Goal: Navigation & Orientation: Find specific page/section

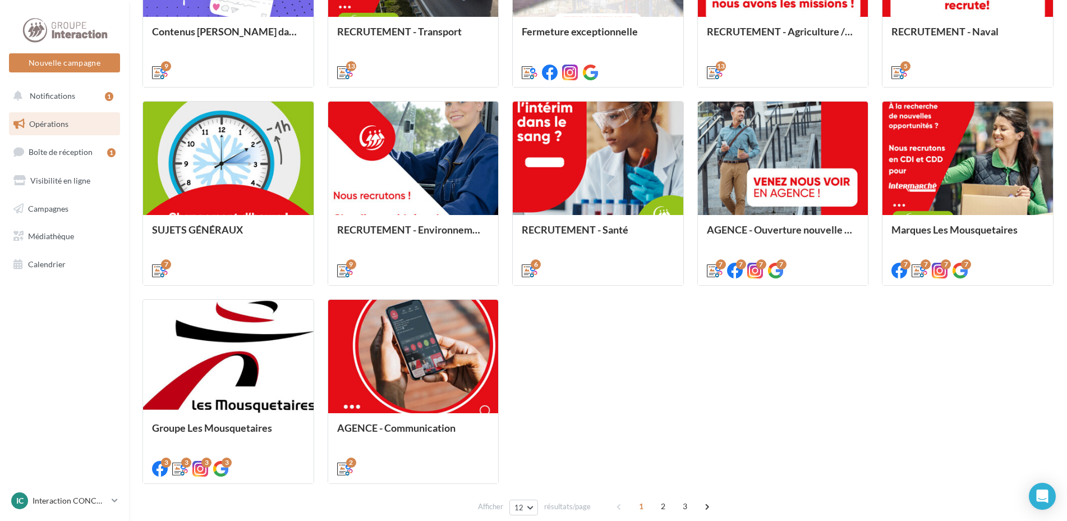
scroll to position [514, 0]
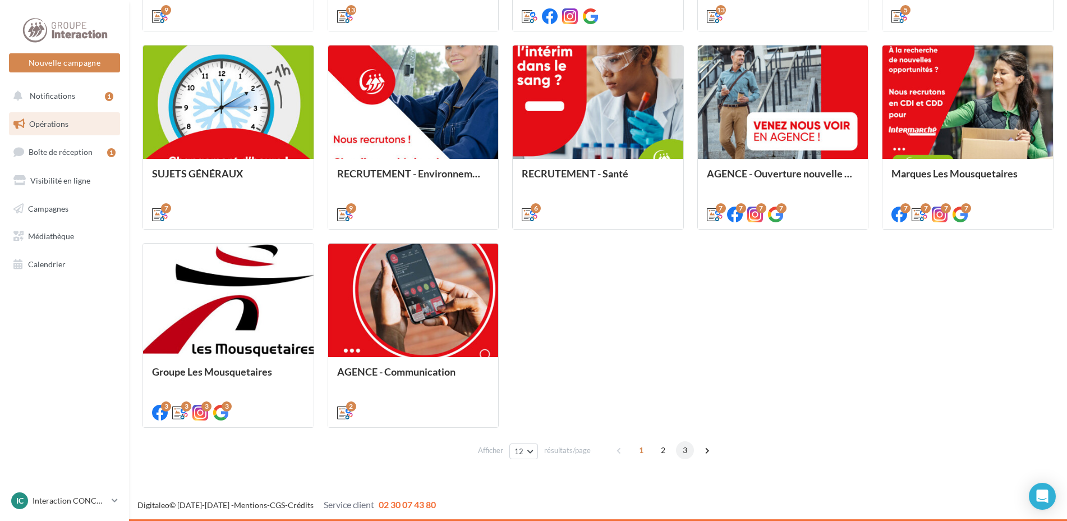
click at [684, 450] on span "3" at bounding box center [685, 450] width 18 height 18
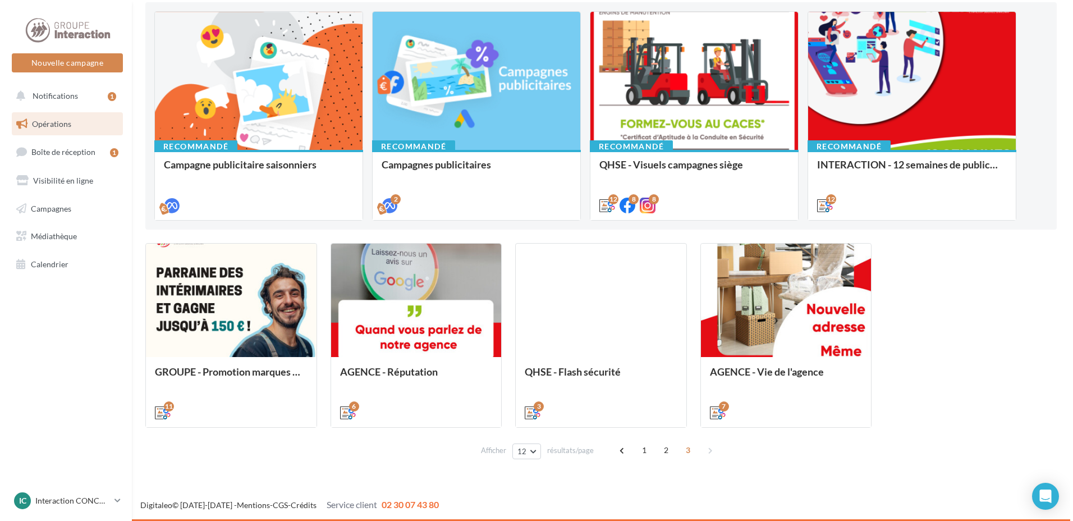
scroll to position [118, 0]
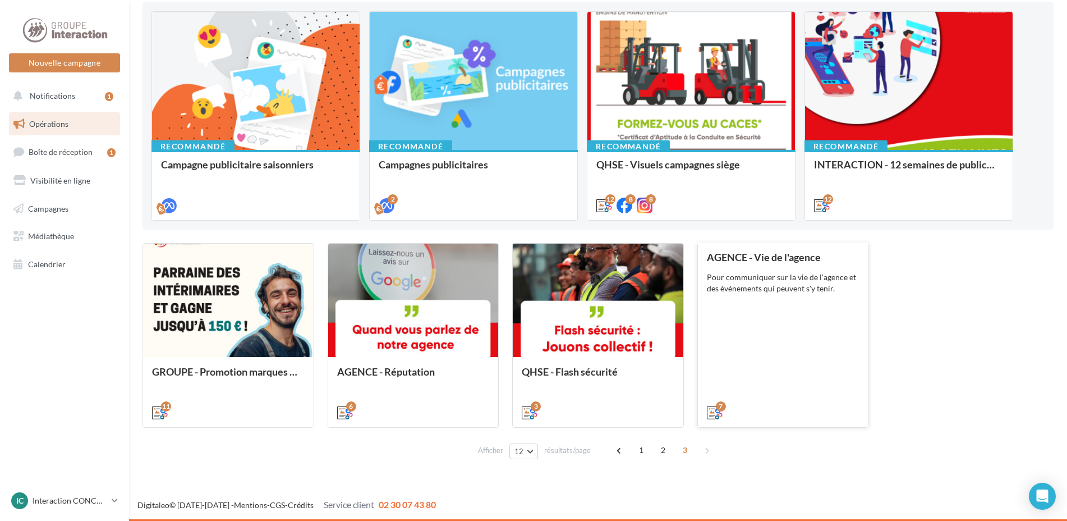
click at [790, 362] on div "AGENCE - Vie de l'agence Pour communiquer sur la vie de l'agence et des événeme…" at bounding box center [783, 334] width 153 height 166
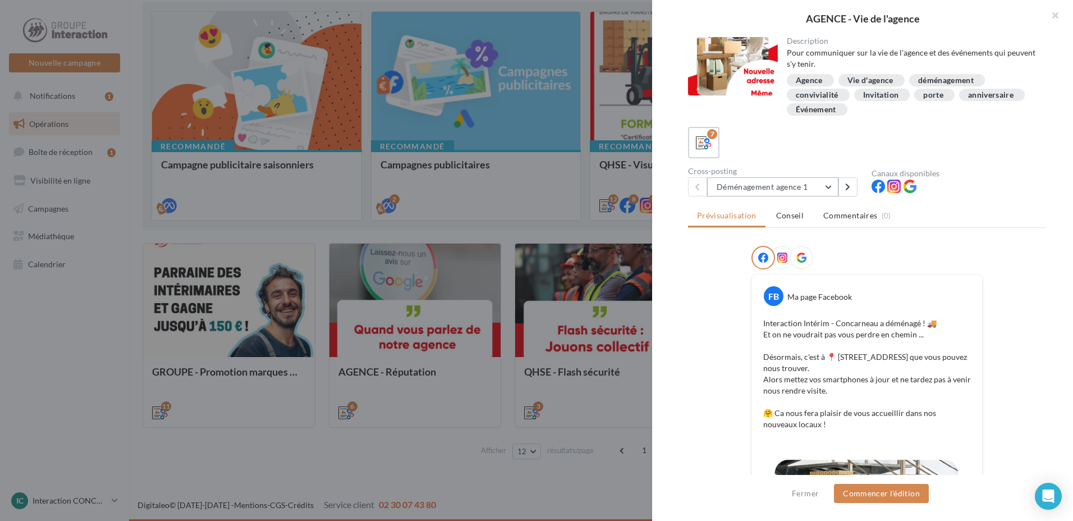
click at [829, 186] on button "Déménagement agence 1" at bounding box center [772, 186] width 131 height 19
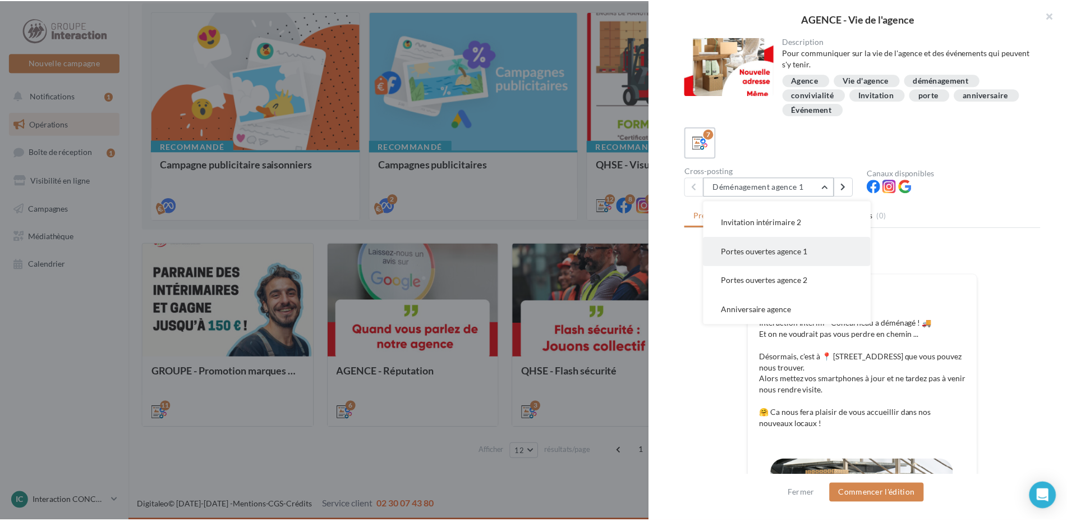
scroll to position [112, 0]
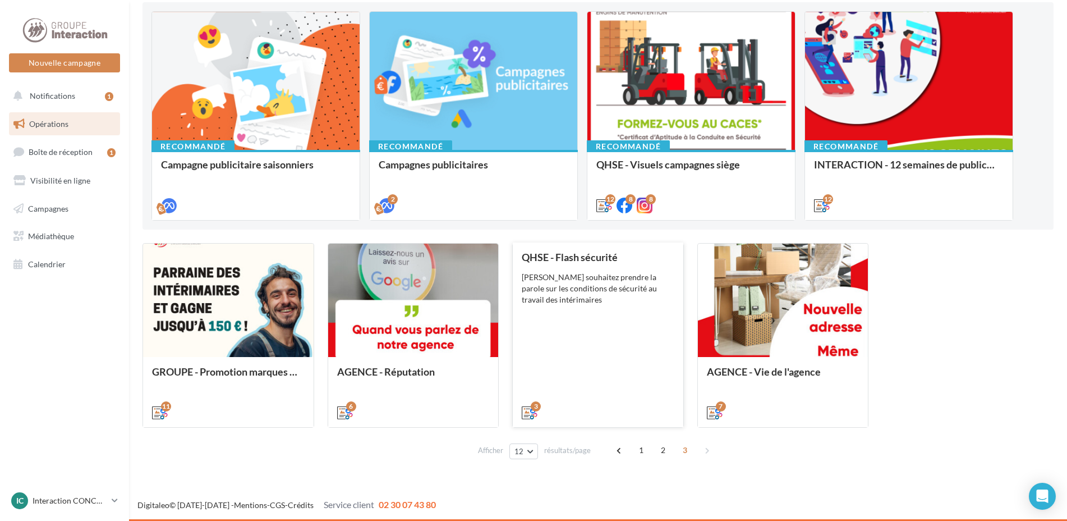
click at [615, 351] on div "QHSE - Flash sécurité Vous souhaitez prendre la parole sur les conditions de sé…" at bounding box center [598, 334] width 153 height 166
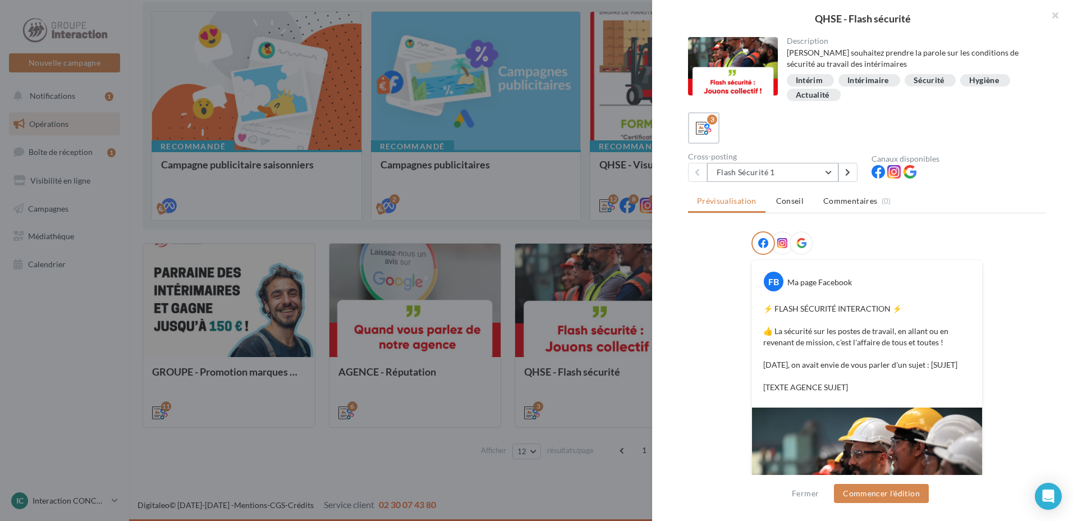
click at [821, 173] on button "Flash Sécurité 1" at bounding box center [772, 172] width 131 height 19
click at [459, 419] on div at bounding box center [536, 260] width 1073 height 521
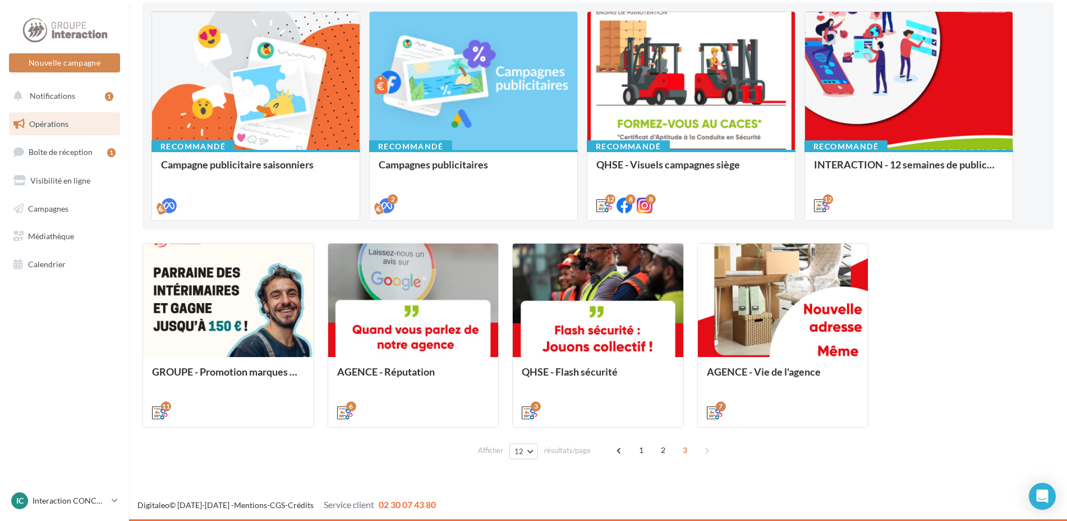
click at [659, 440] on div "Afficher 12 12 24 48 96 résultats/page 1 2 3" at bounding box center [598, 449] width 911 height 27
click at [661, 449] on span "2" at bounding box center [663, 450] width 18 height 18
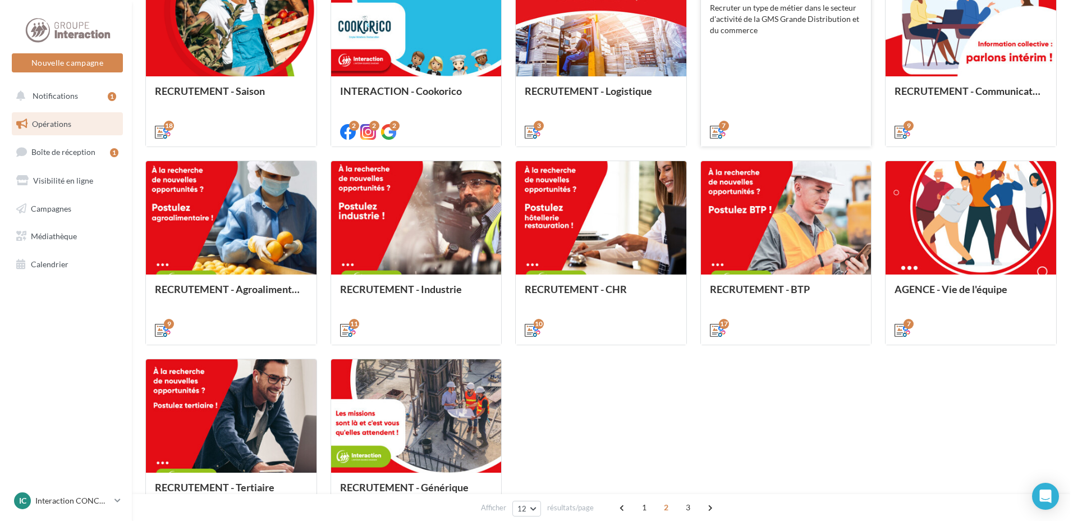
scroll to position [454, 0]
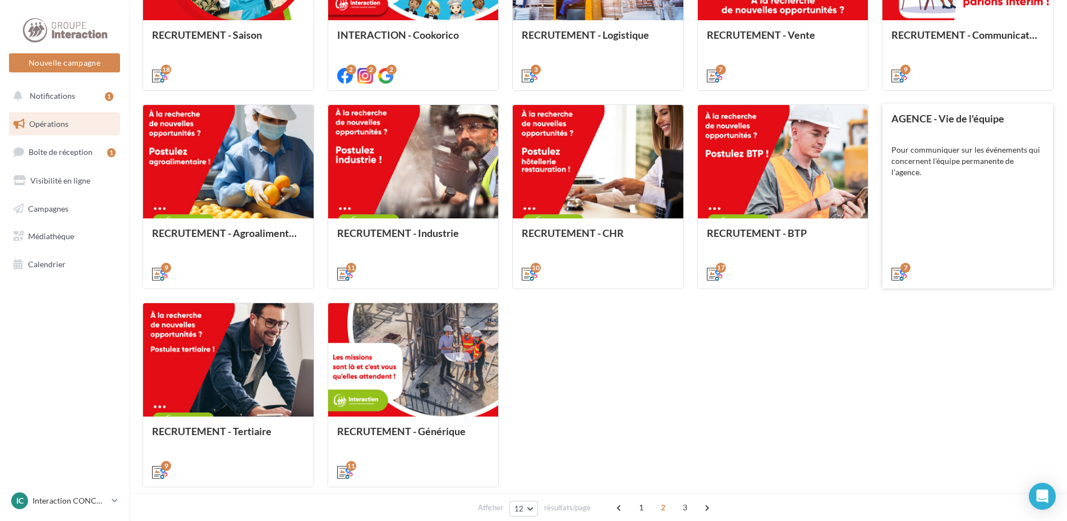
click at [966, 231] on div "AGENCE - Vie de l'équipe Pour communiquer sur les événements qui concernent l'é…" at bounding box center [968, 196] width 153 height 166
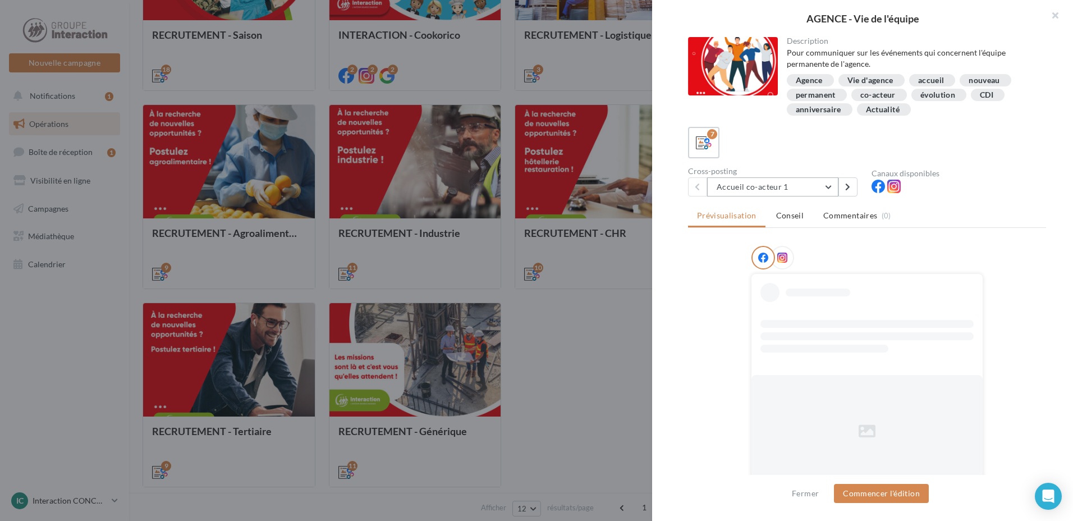
click at [820, 190] on button "Accueil co-acteur 1" at bounding box center [772, 186] width 131 height 19
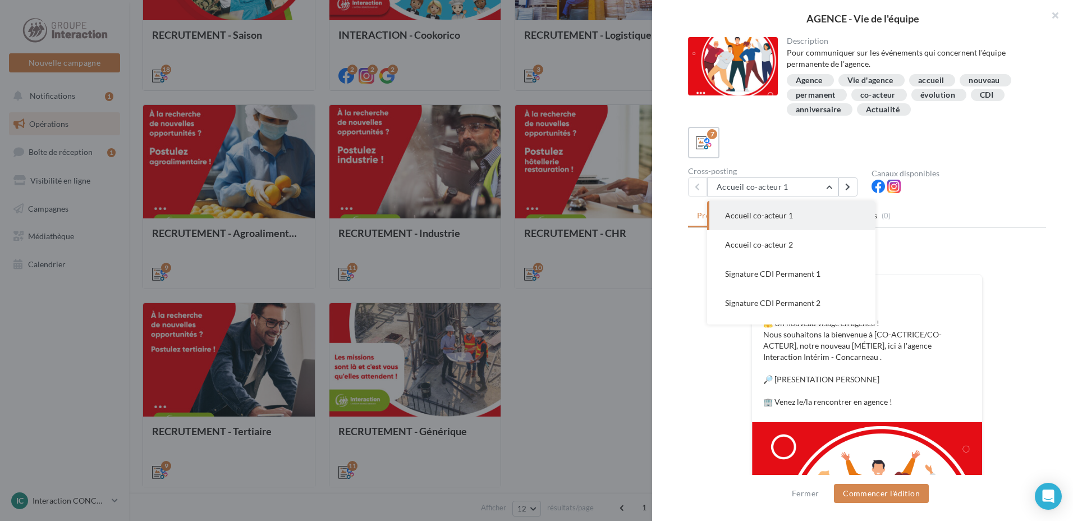
click at [1064, 300] on div "Description Pour communiquer sur les événements qui concernent l'équipe permane…" at bounding box center [867, 261] width 430 height 448
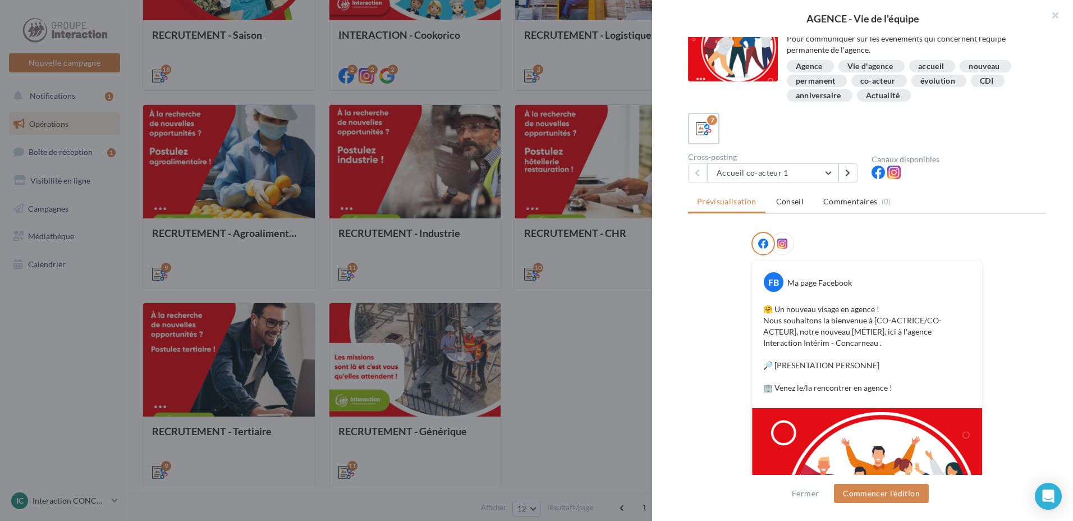
scroll to position [0, 0]
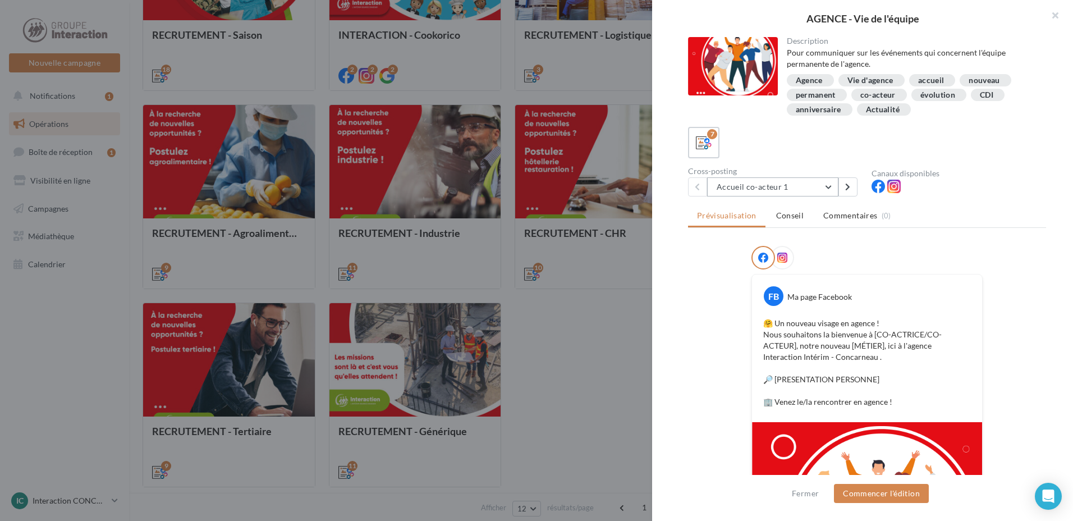
click at [824, 185] on button "Accueil co-acteur 1" at bounding box center [772, 186] width 131 height 19
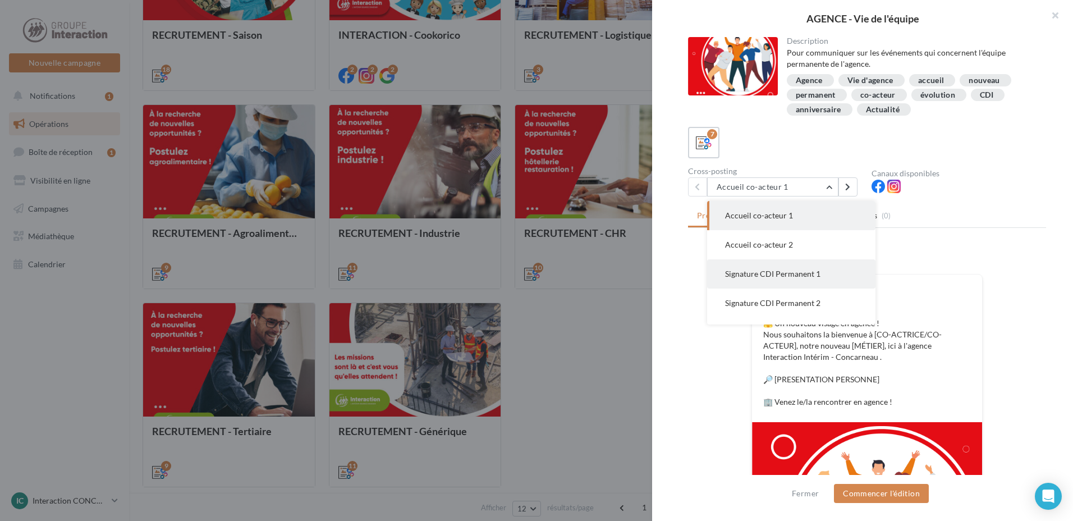
click at [824, 272] on button "Signature CDI Permanent 1" at bounding box center [791, 273] width 168 height 29
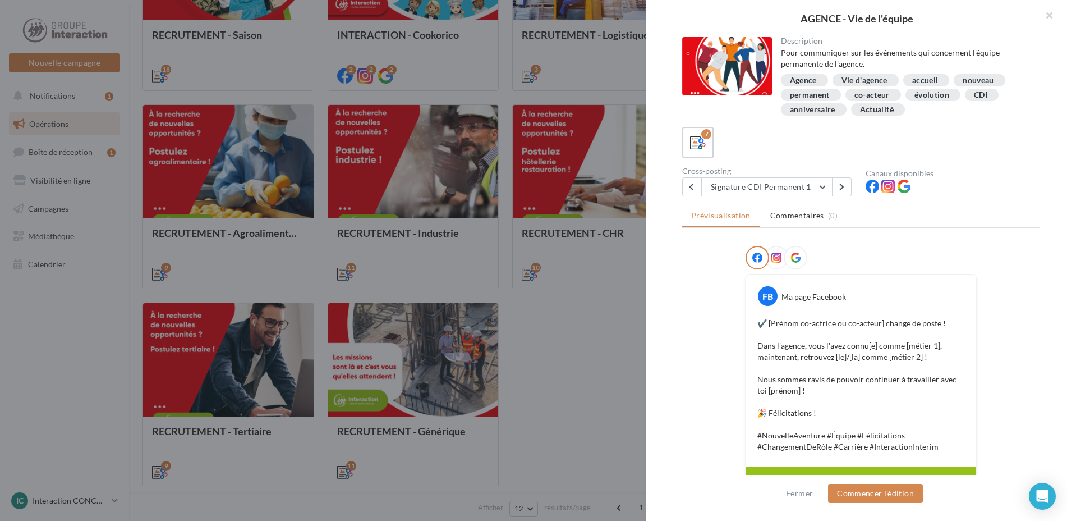
click at [573, 356] on div at bounding box center [533, 260] width 1067 height 521
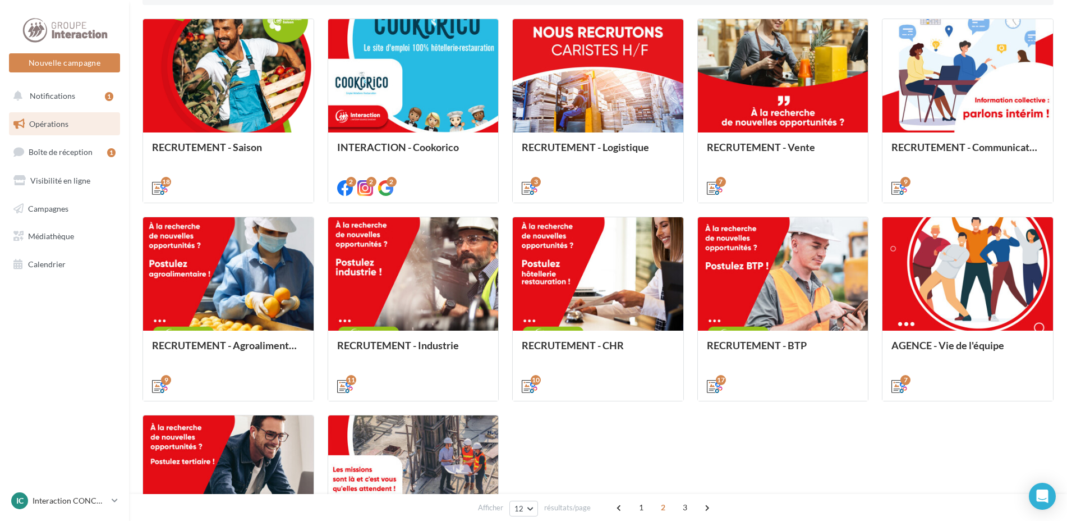
scroll to position [511, 0]
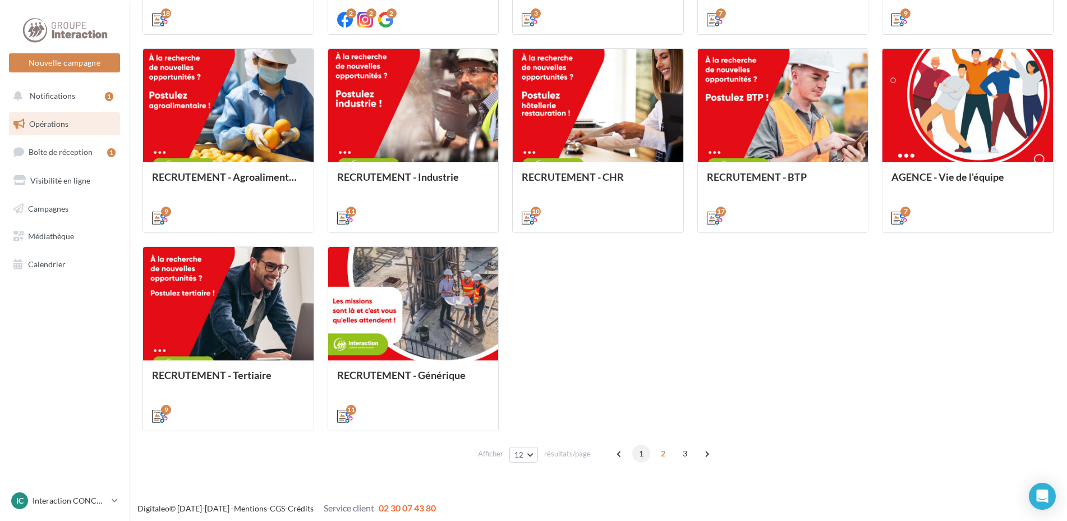
click at [643, 454] on span "1" at bounding box center [641, 453] width 18 height 18
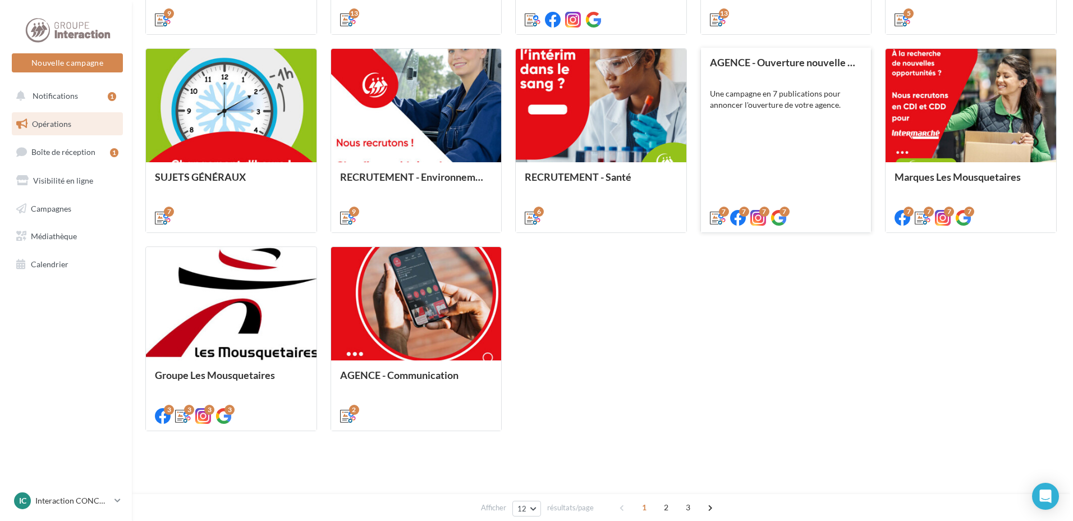
scroll to position [316, 0]
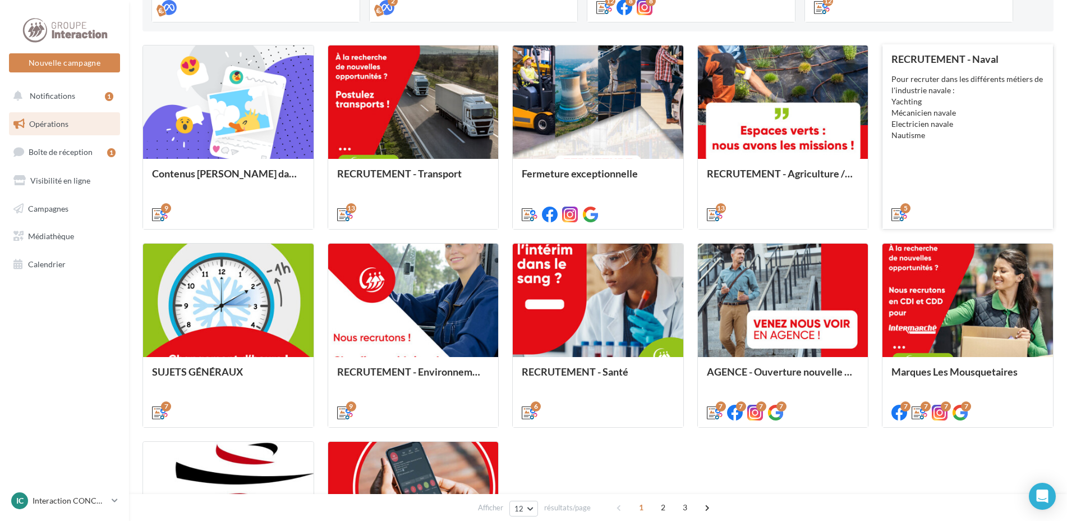
click at [981, 117] on div "Pour recruter dans les différents métiers de l'industrie navale : Yachting Méca…" at bounding box center [968, 106] width 153 height 67
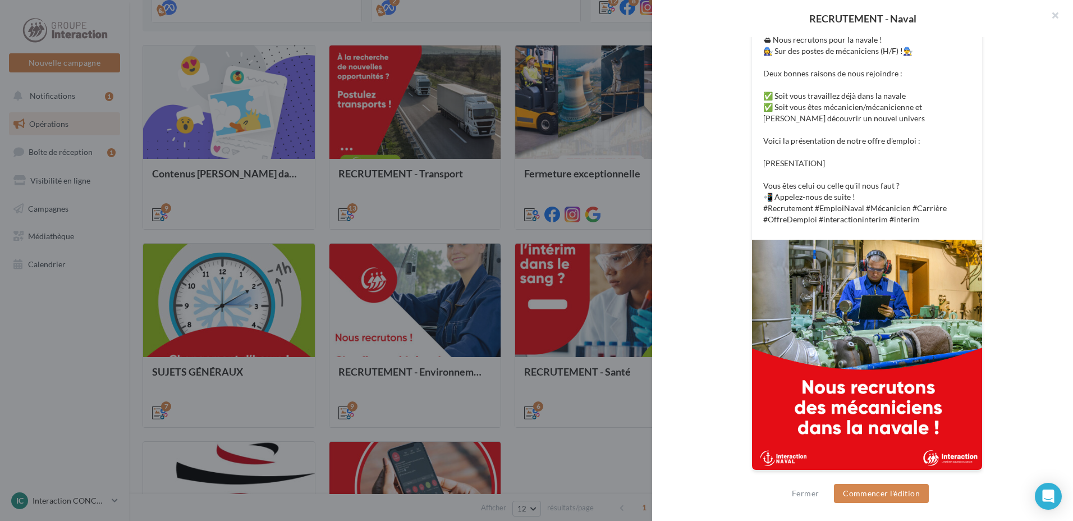
scroll to position [107, 0]
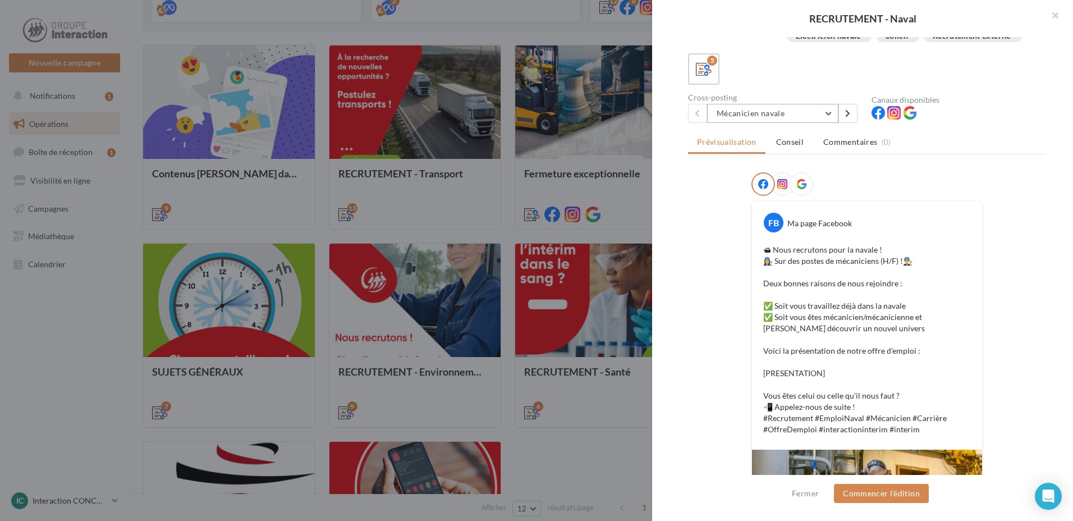
click at [828, 123] on button "Mécanicien navale" at bounding box center [772, 113] width 131 height 19
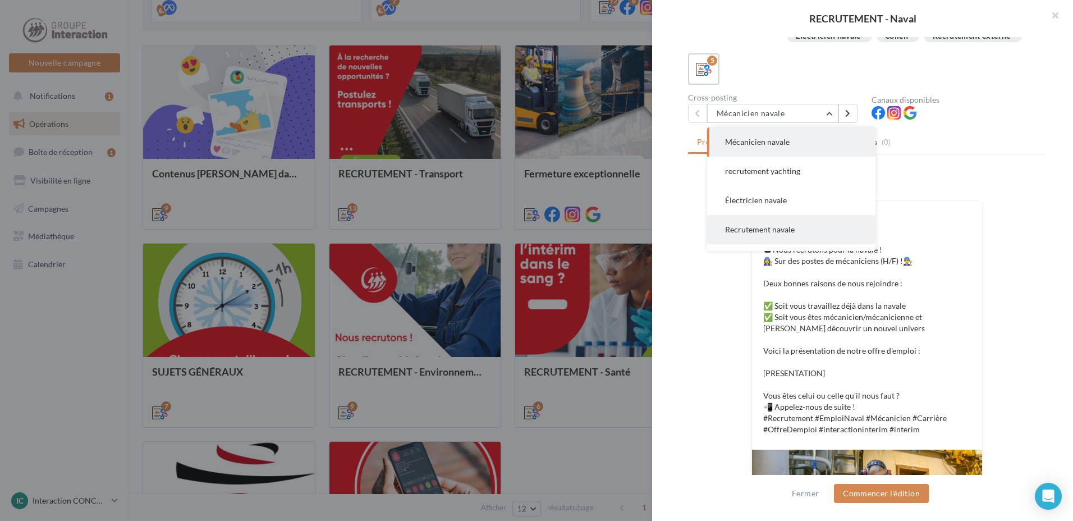
click at [809, 240] on button "Recrutement navale" at bounding box center [791, 229] width 168 height 29
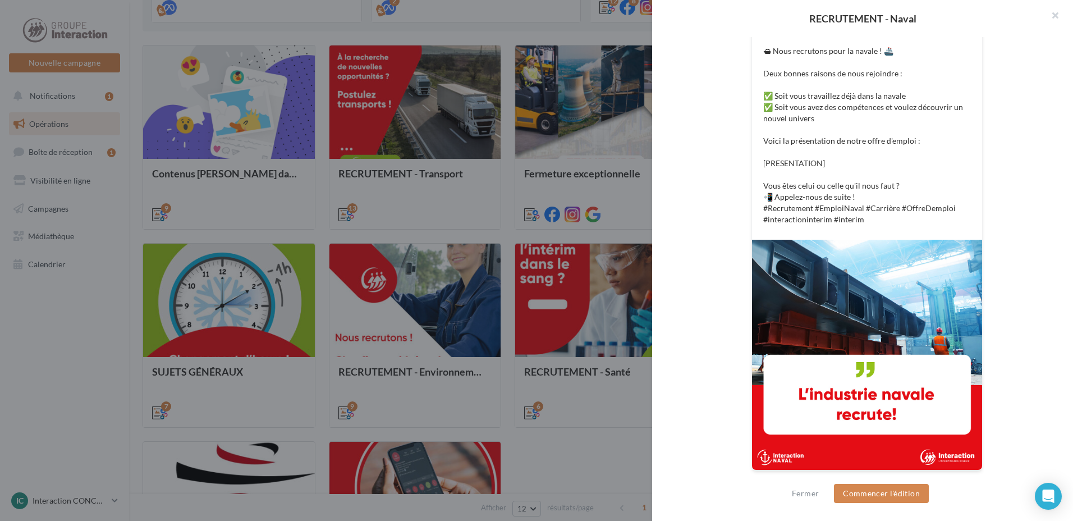
scroll to position [152, 0]
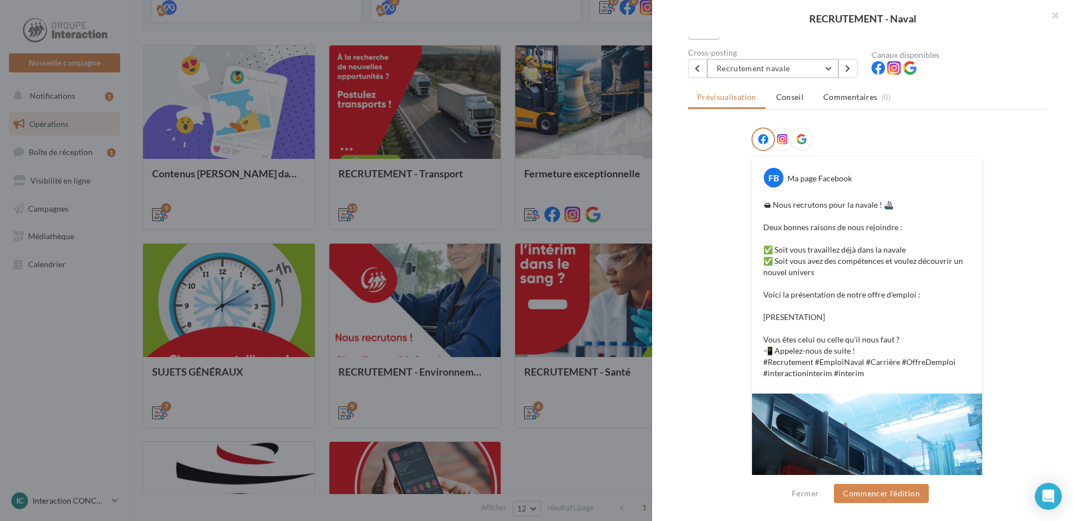
click at [824, 78] on button "Recrutement navale" at bounding box center [772, 68] width 131 height 19
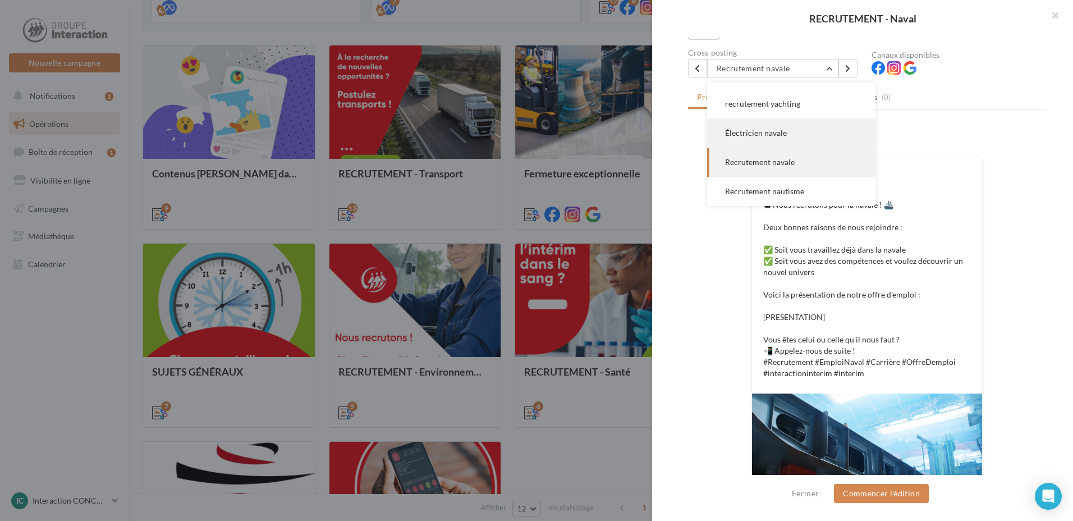
click at [782, 137] on span "Électricien navale" at bounding box center [756, 133] width 62 height 10
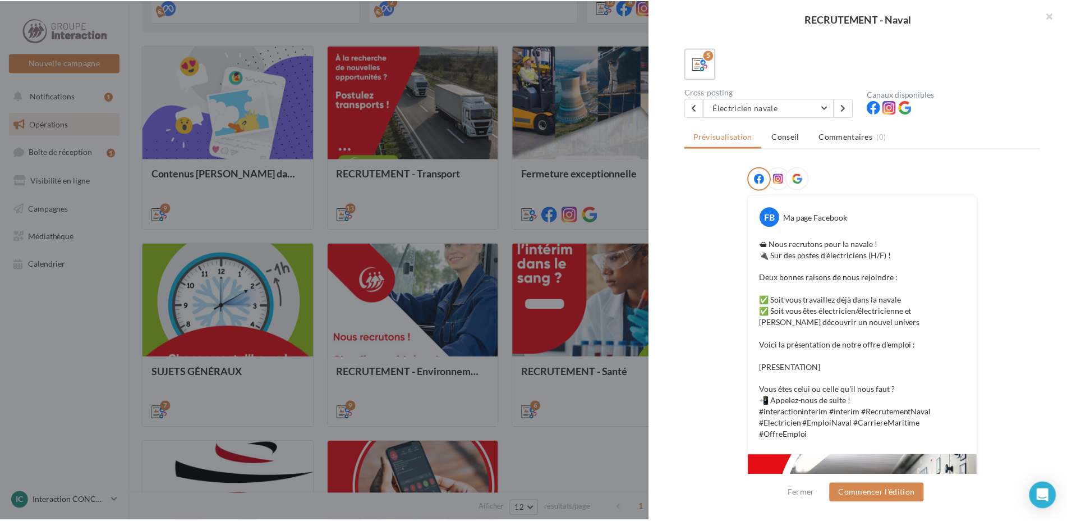
scroll to position [332, 0]
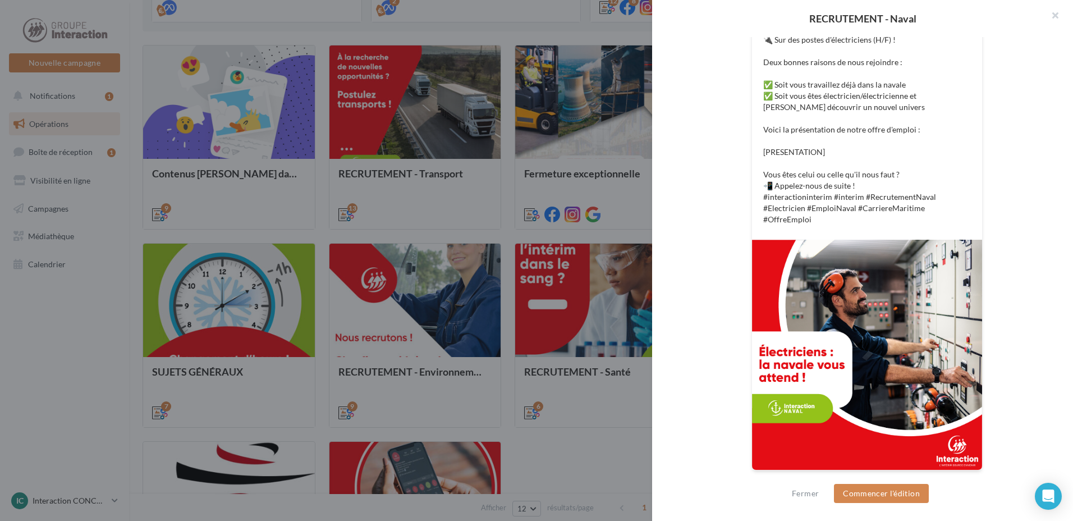
click at [588, 448] on div at bounding box center [536, 260] width 1073 height 521
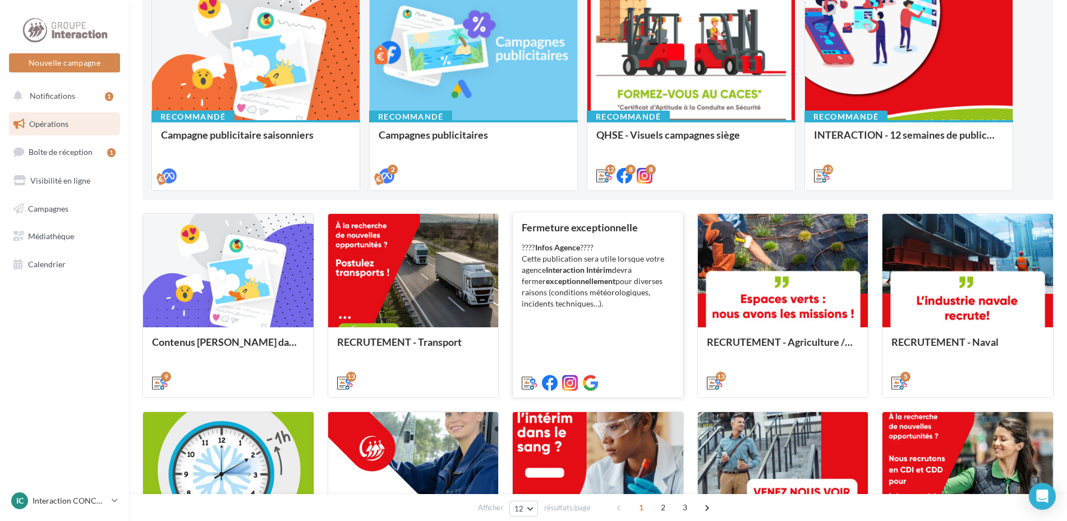
scroll to position [91, 0]
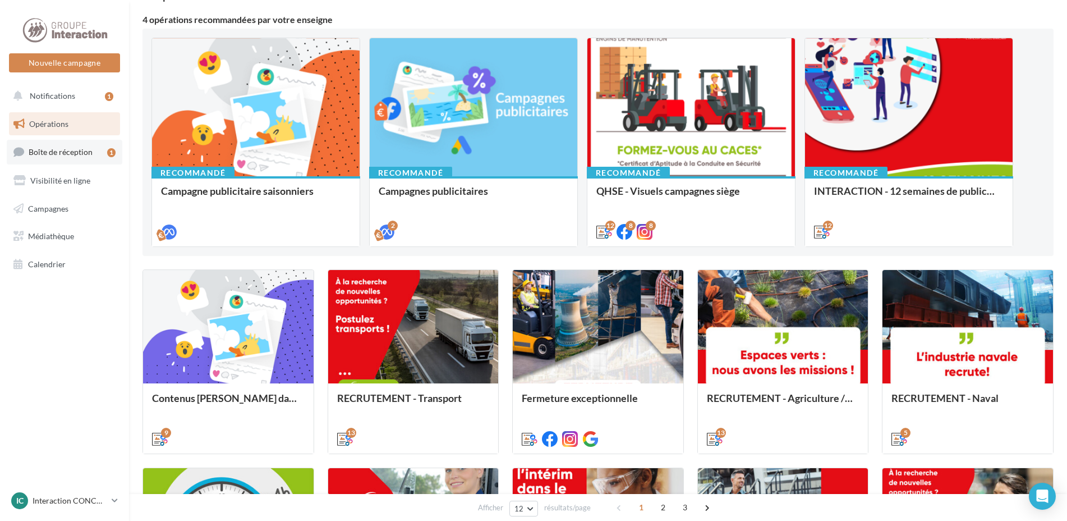
click at [77, 153] on span "Boîte de réception" at bounding box center [61, 152] width 64 height 10
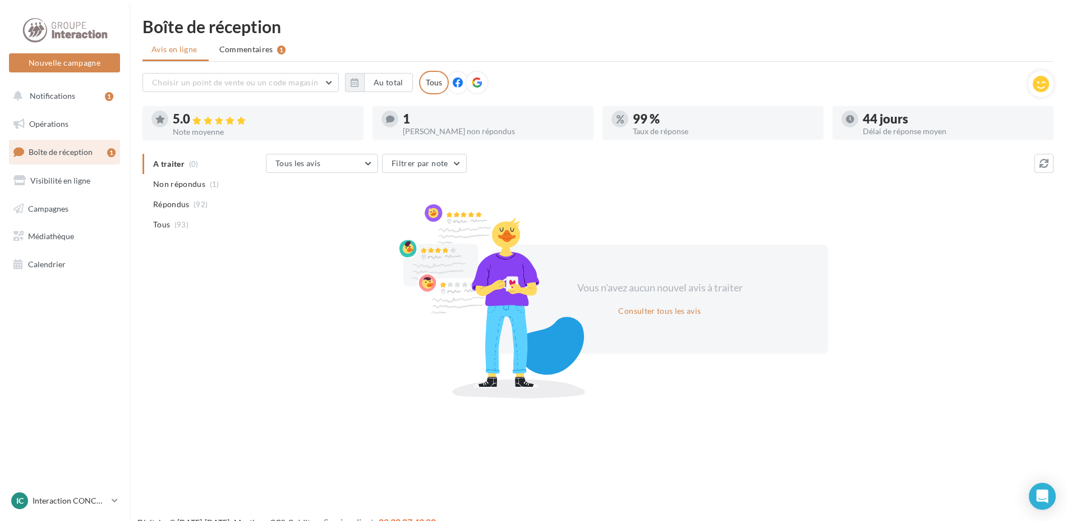
click at [265, 54] on span "Commentaires" at bounding box center [246, 49] width 54 height 11
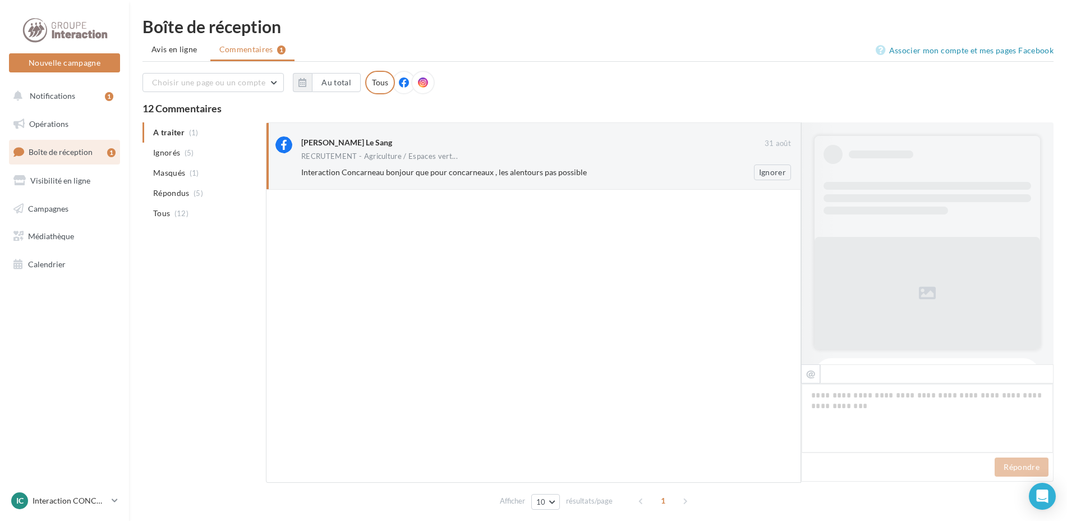
scroll to position [490, 0]
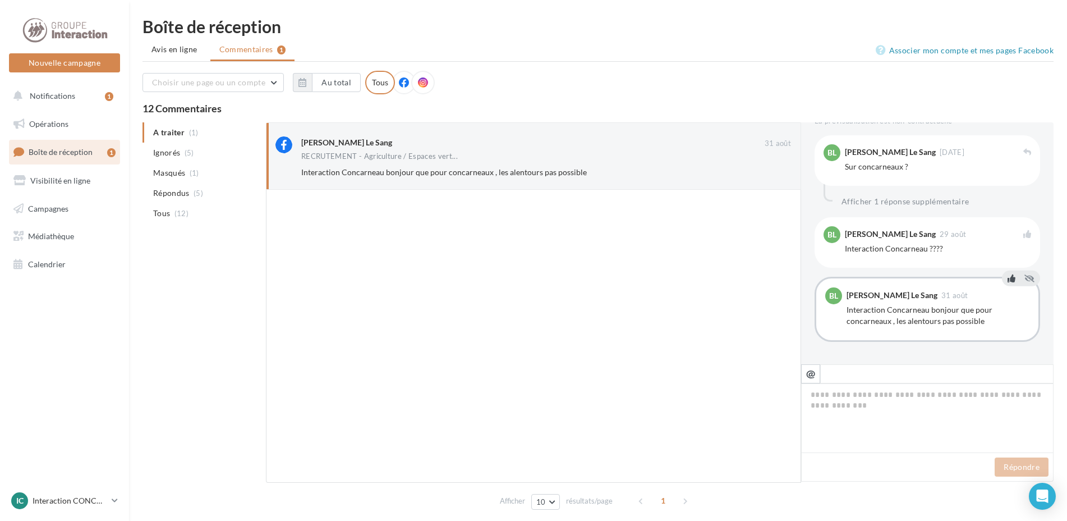
click at [1009, 277] on icon at bounding box center [1012, 278] width 8 height 8
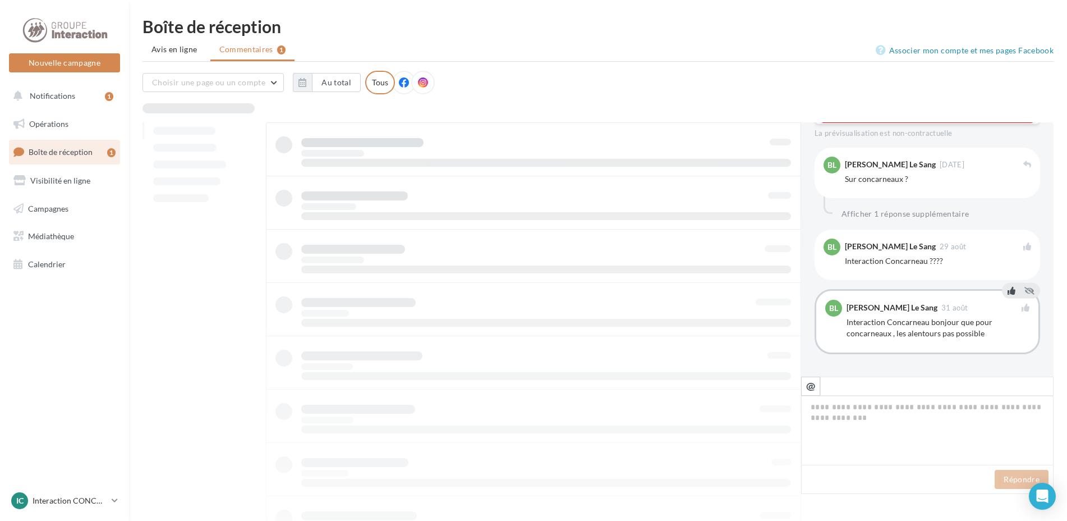
scroll to position [478, 0]
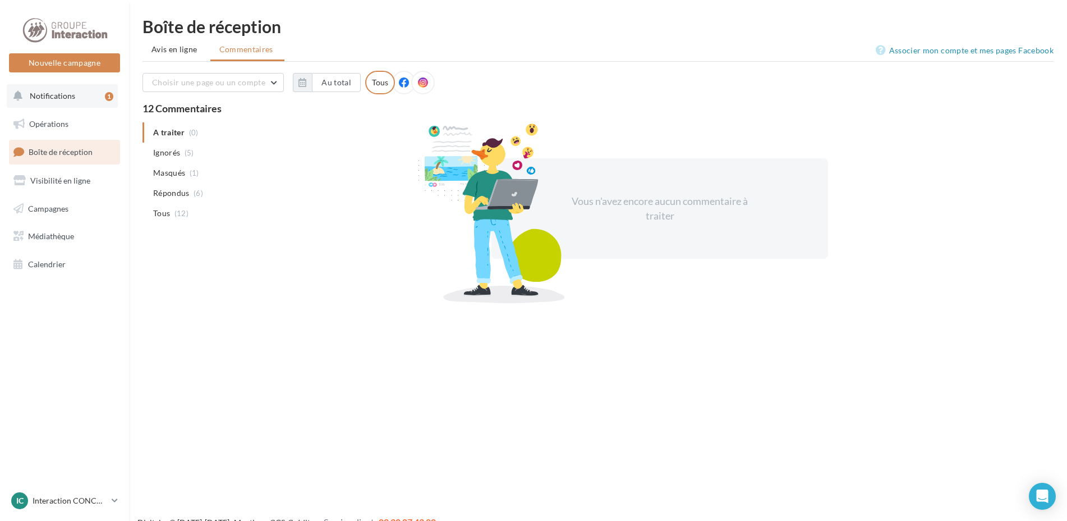
click at [81, 100] on button "Notifications 1" at bounding box center [62, 96] width 111 height 24
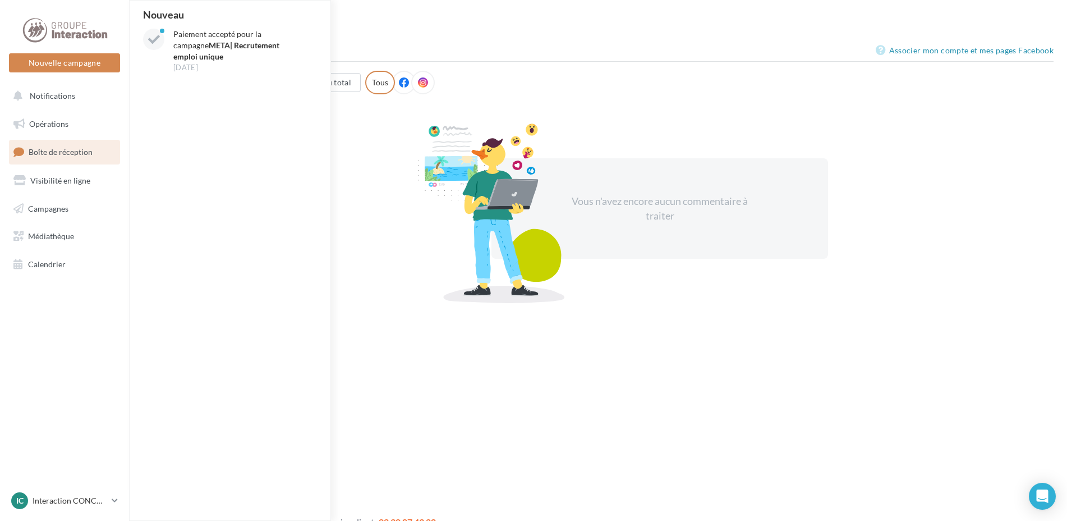
click at [64, 148] on span "Boîte de réception" at bounding box center [61, 152] width 64 height 10
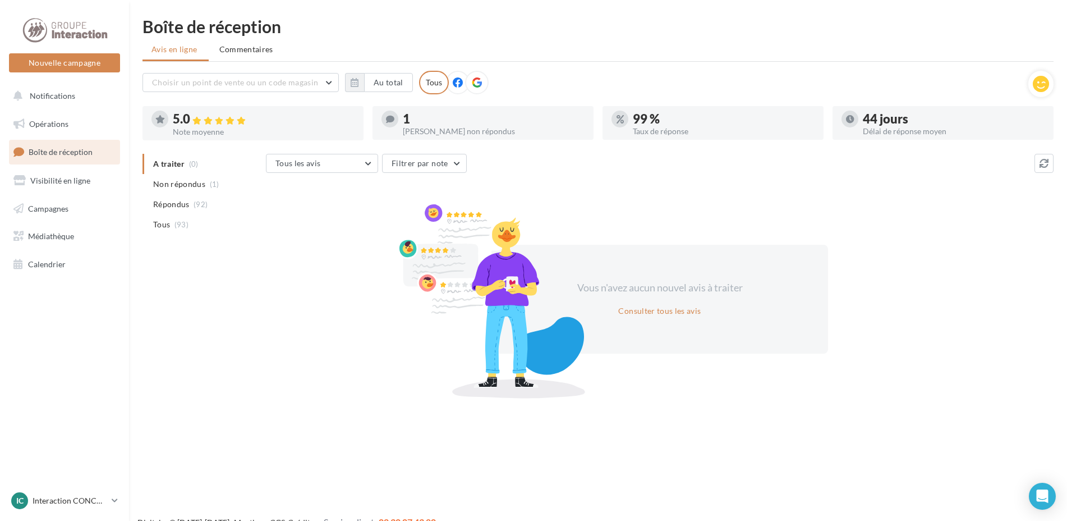
click at [237, 411] on div "Nouvelle campagne Nouvelle campagne Notifications Opérations Boîte de réception…" at bounding box center [533, 278] width 1067 height 521
click at [340, 394] on div "Nouvelle campagne Nouvelle campagne Notifications Opérations Boîte de réception…" at bounding box center [533, 278] width 1067 height 521
